Goal: Task Accomplishment & Management: Manage account settings

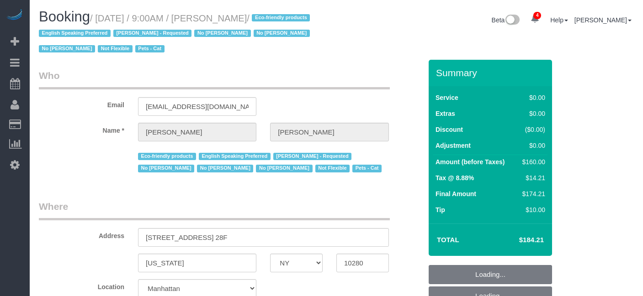
select select "NY"
select select "1"
select select "spot1"
select select "number:89"
select select "number:90"
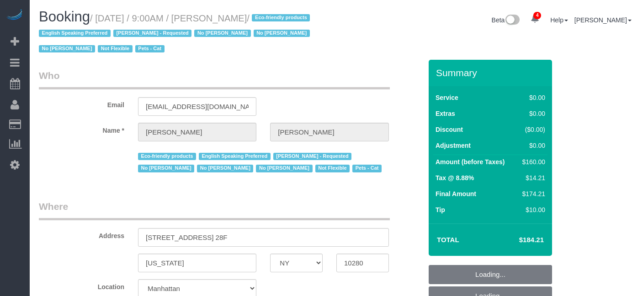
select select "number:14"
select select "number:5"
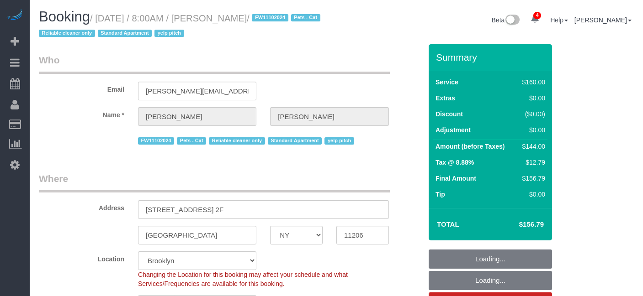
select select "NY"
select select "spot1"
select select "number:89"
select select "number:90"
select select "number:14"
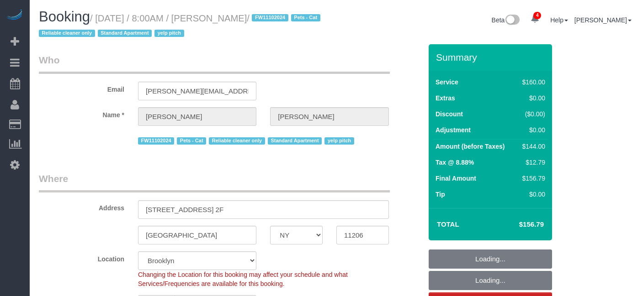
select select "number:5"
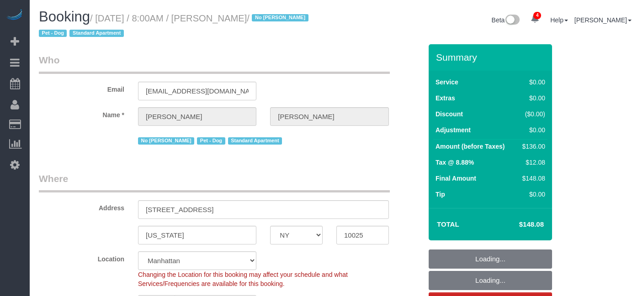
select select "NY"
select select "1"
select select "spot1"
select select "number:89"
select select "number:90"
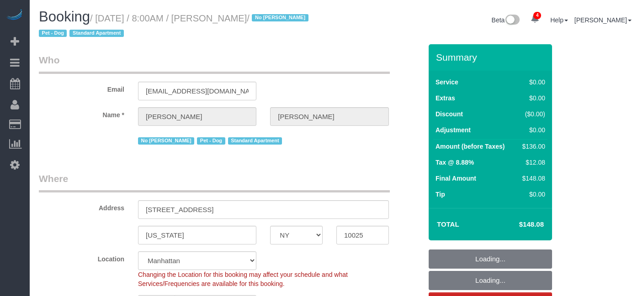
select select "number:13"
select select "number:5"
